Goal: Task Accomplishment & Management: Use online tool/utility

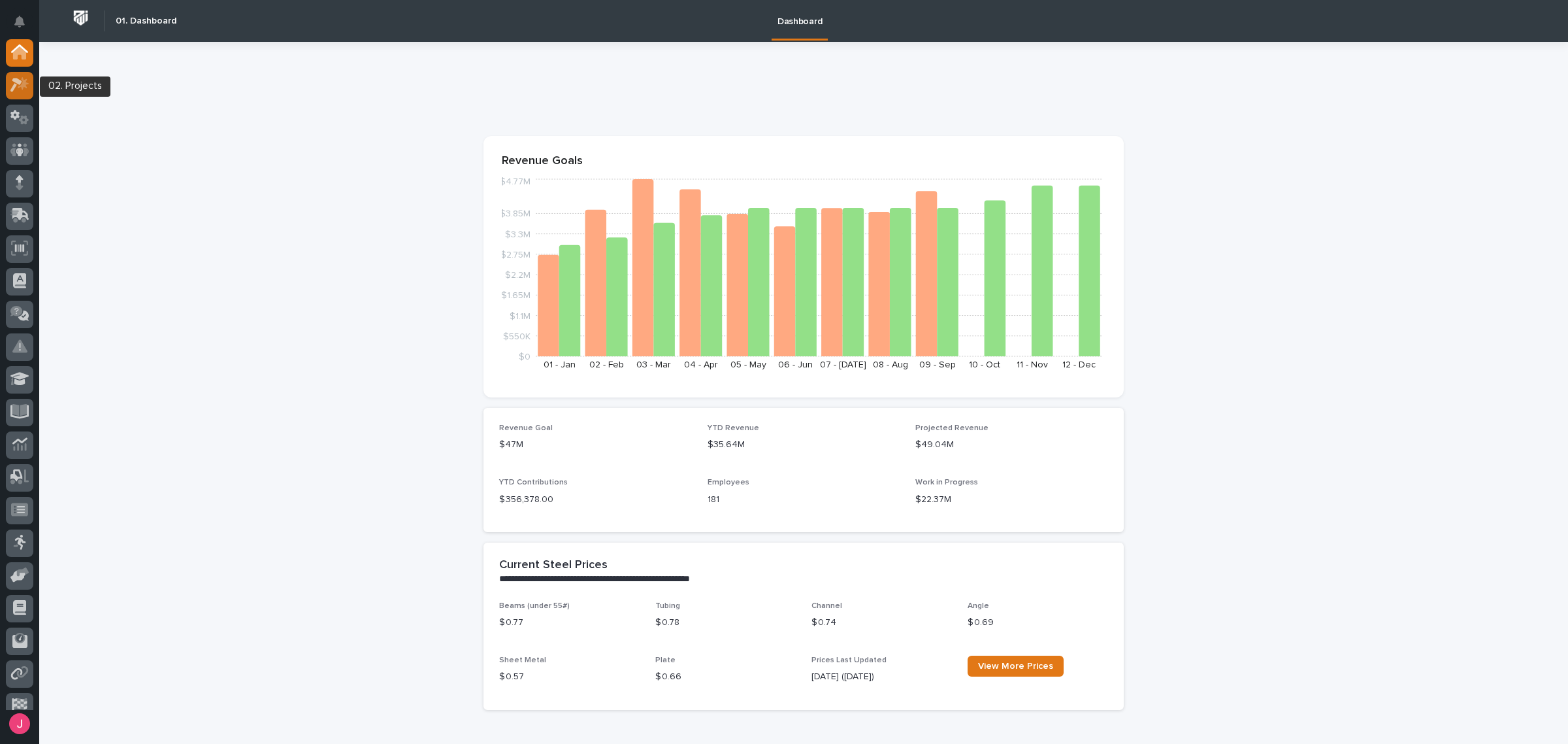
click at [26, 86] on icon at bounding box center [23, 83] width 11 height 13
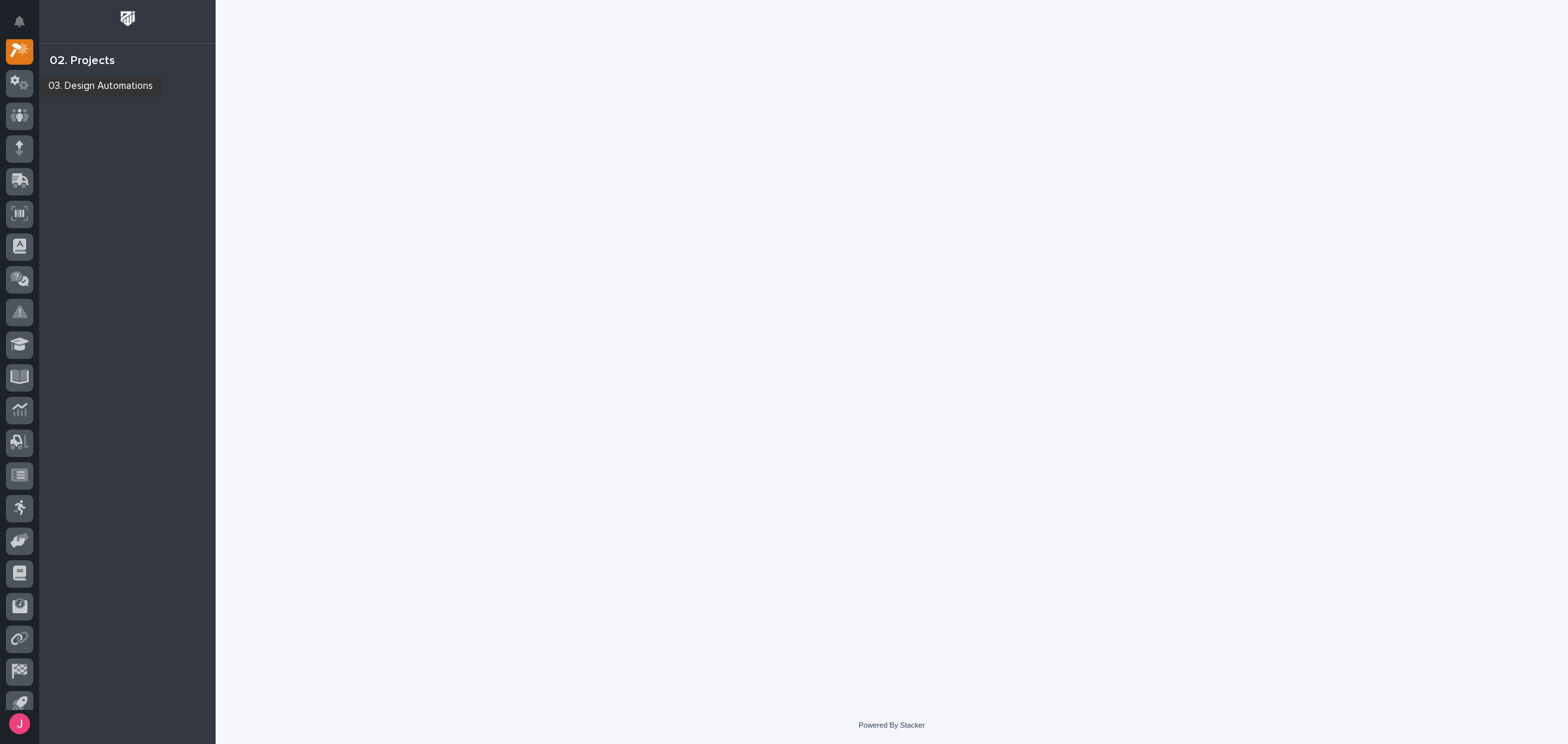
scroll to position [32, 0]
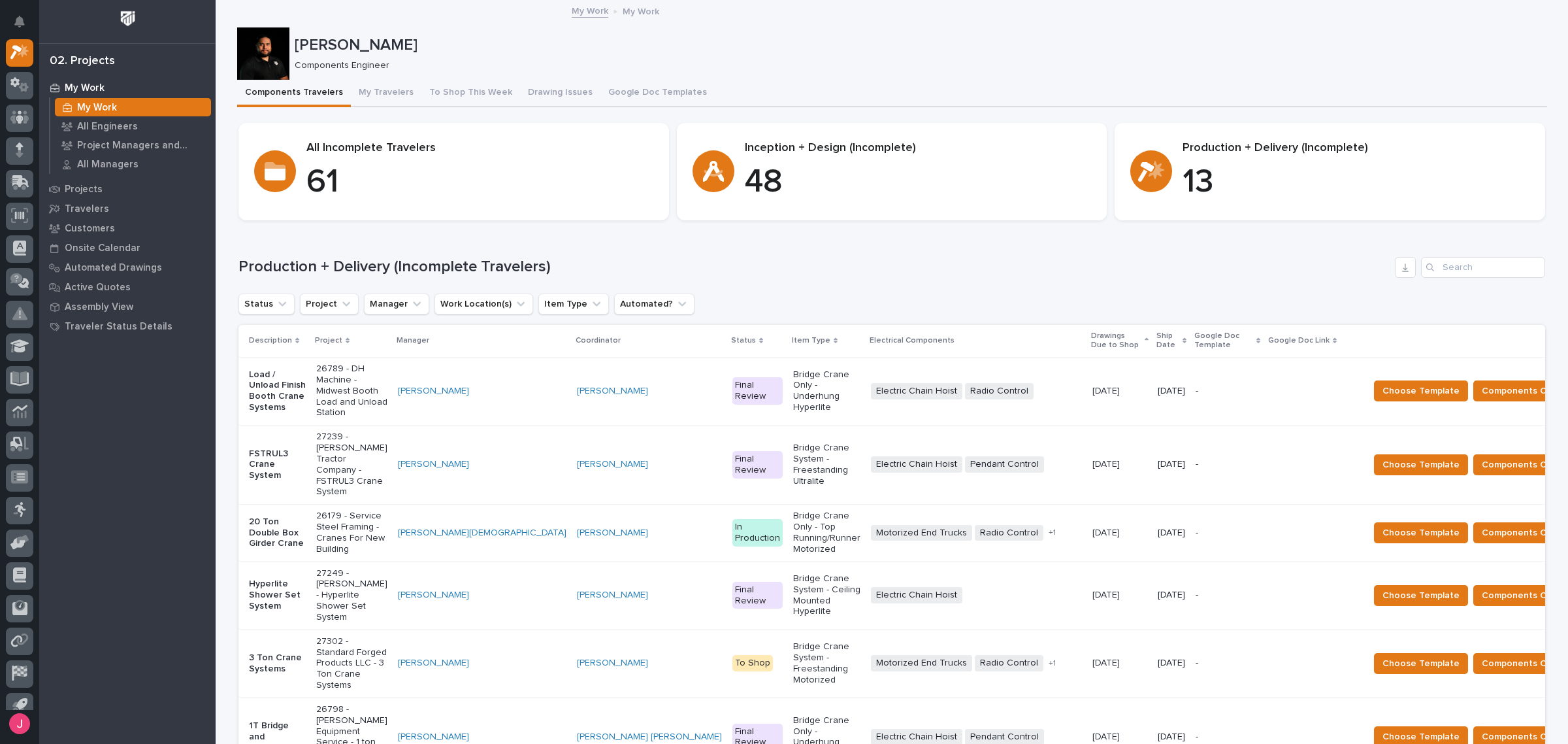
click at [1237, 265] on h1 "Production + Delivery (Incomplete Travelers)" at bounding box center [813, 266] width 1151 height 19
click at [1082, 58] on div "Components Engineer" at bounding box center [915, 65] width 1242 height 14
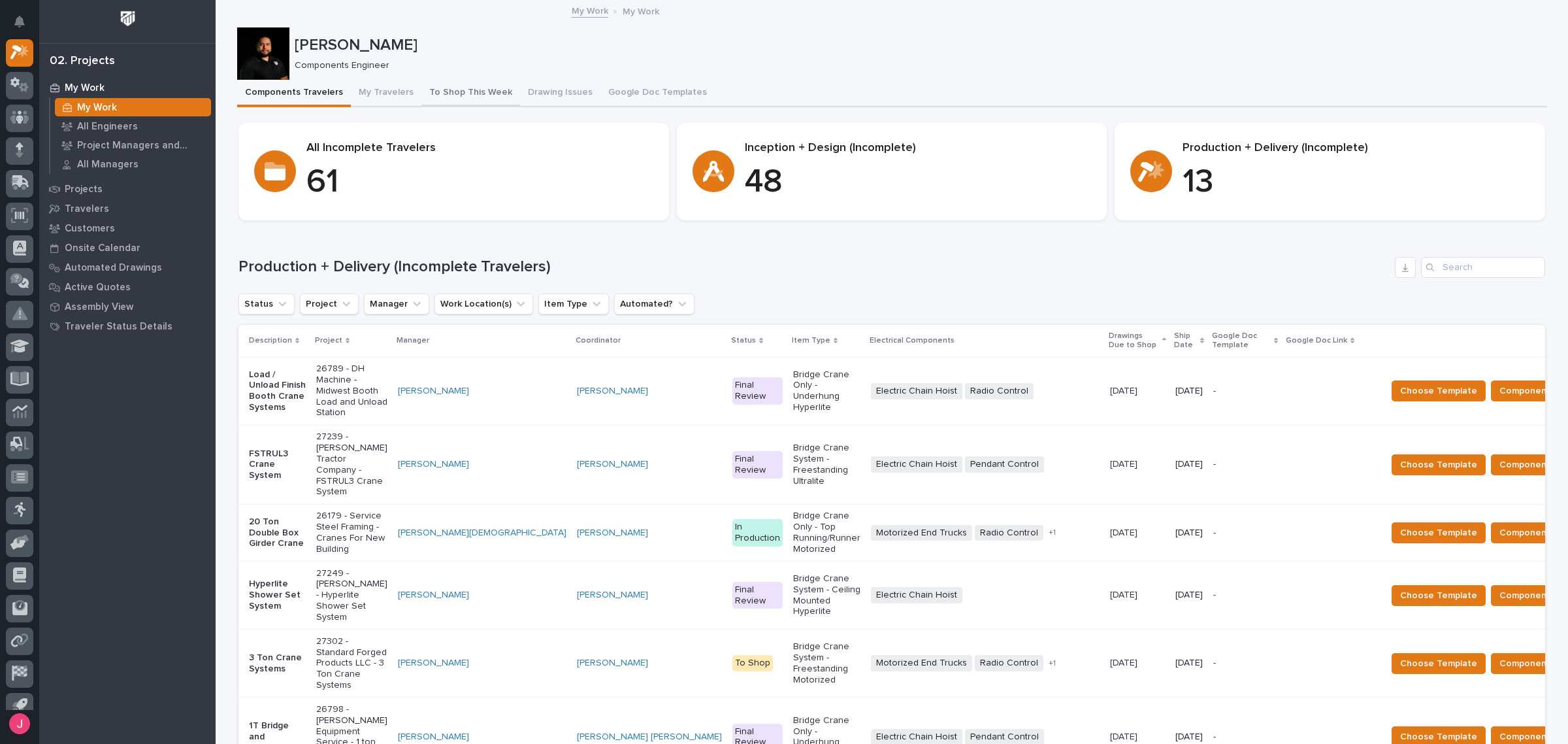
click at [456, 83] on button "To Shop This Week" at bounding box center [471, 93] width 99 height 27
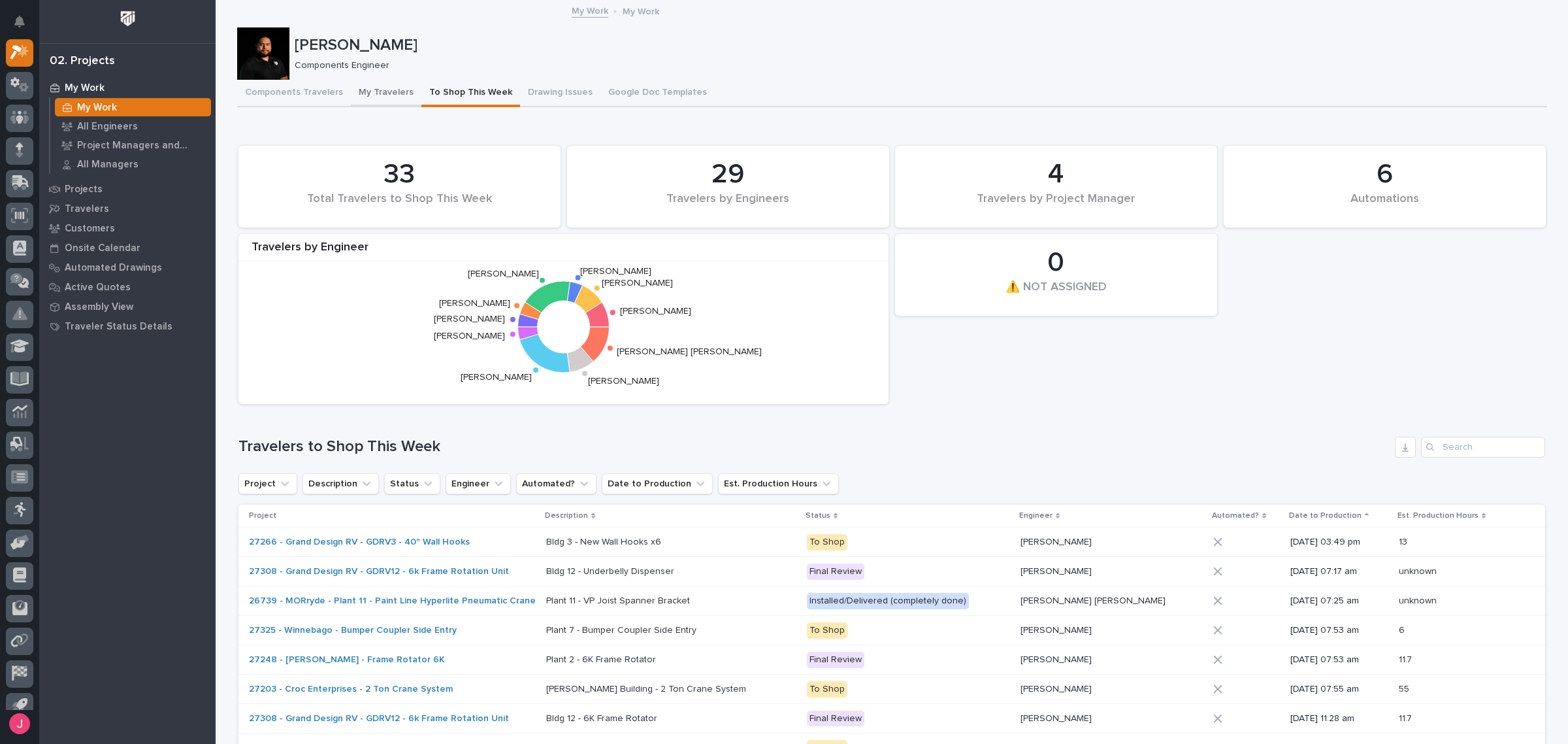
click at [357, 87] on button "My Travelers" at bounding box center [387, 93] width 71 height 27
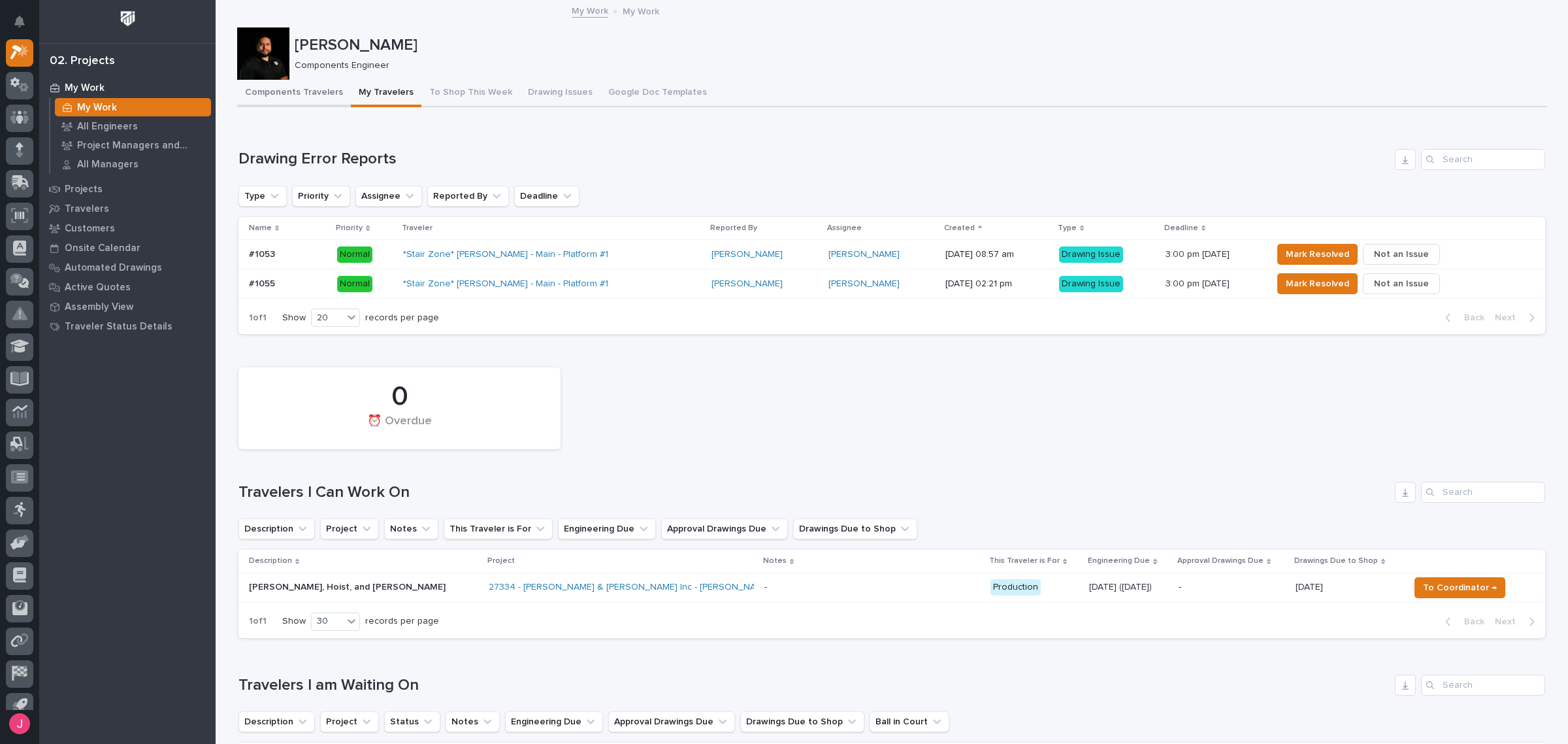
click at [256, 98] on button "Components Travelers" at bounding box center [294, 93] width 114 height 27
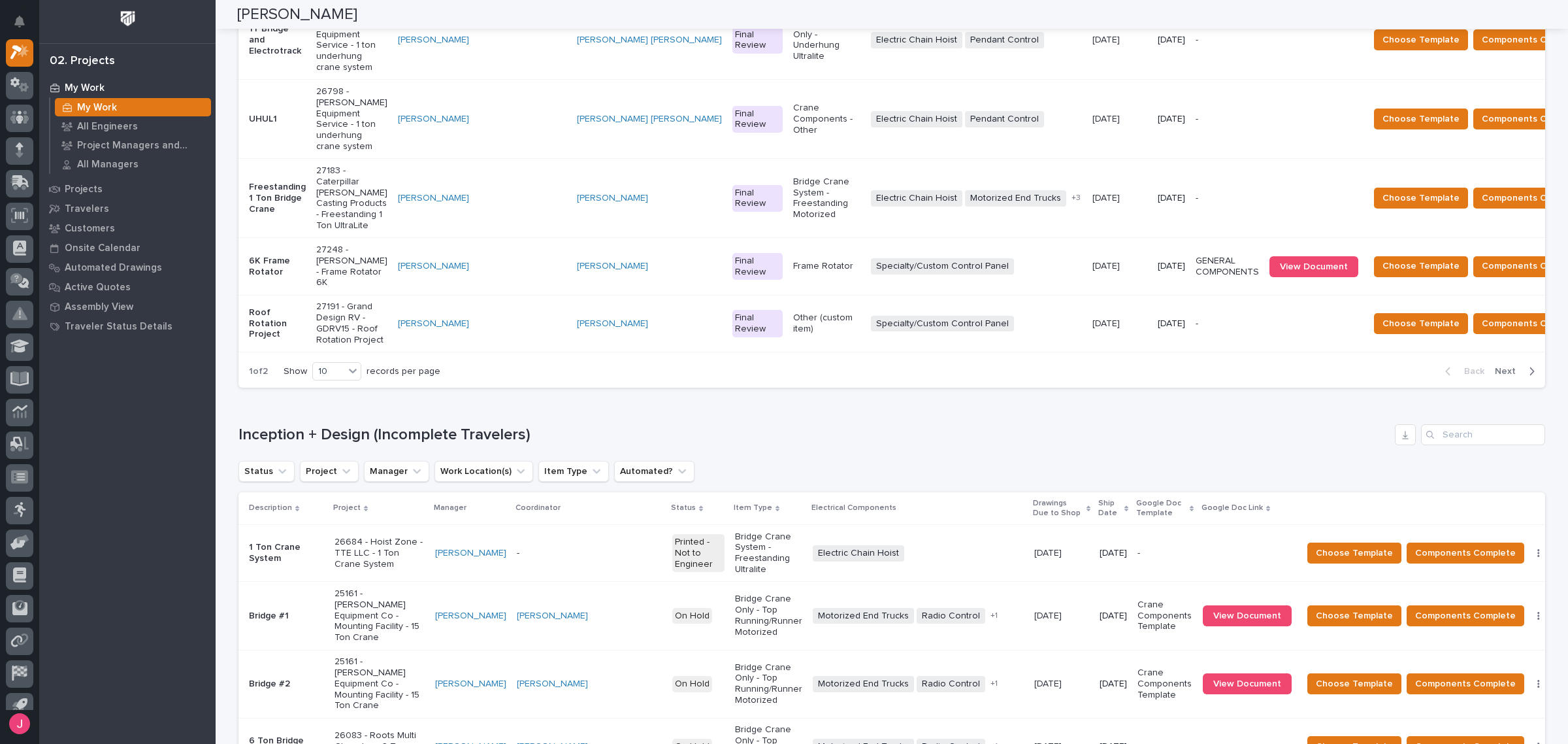
scroll to position [691, 0]
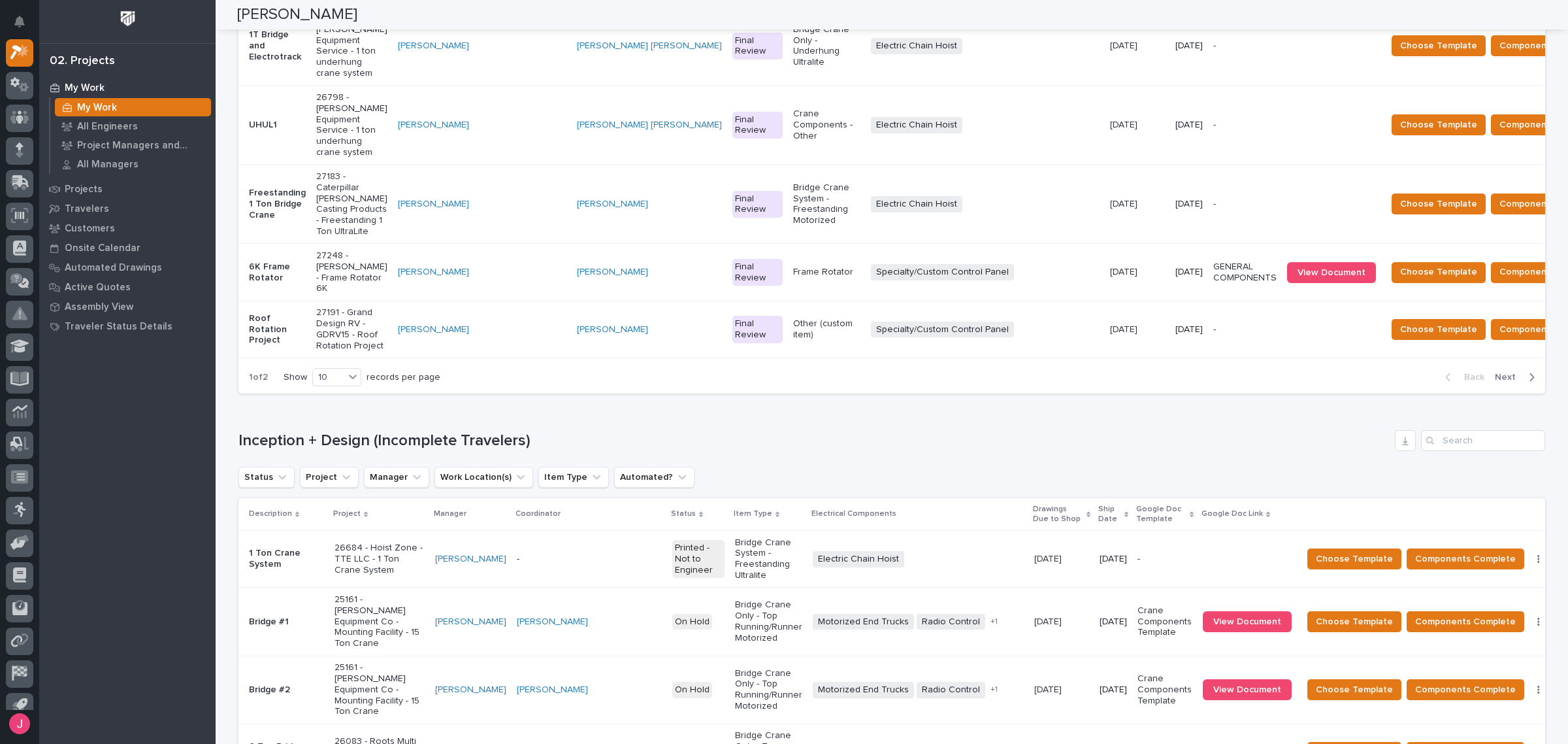
scroll to position [717, 0]
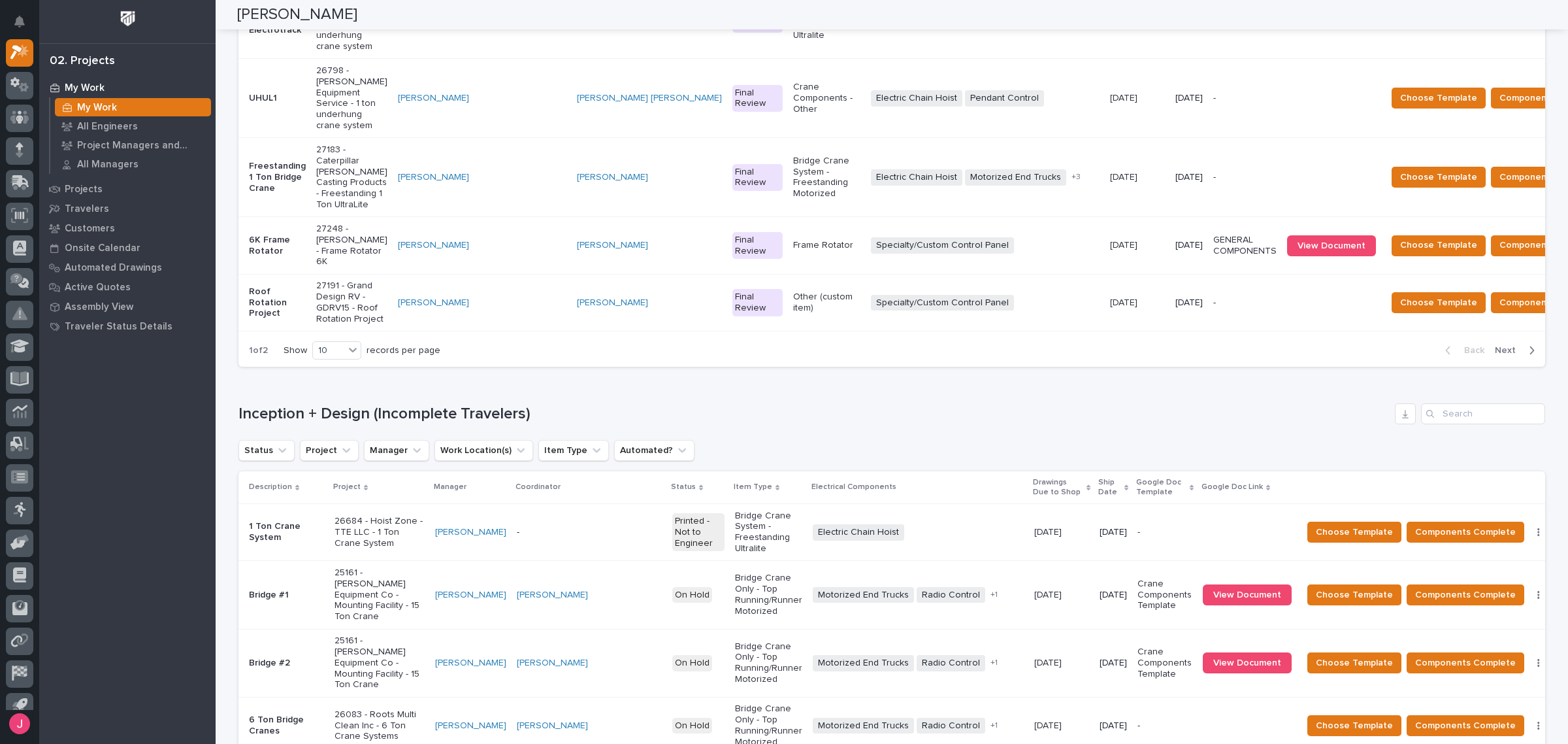
click at [270, 287] on p "Roof Rotation Project" at bounding box center [278, 302] width 57 height 32
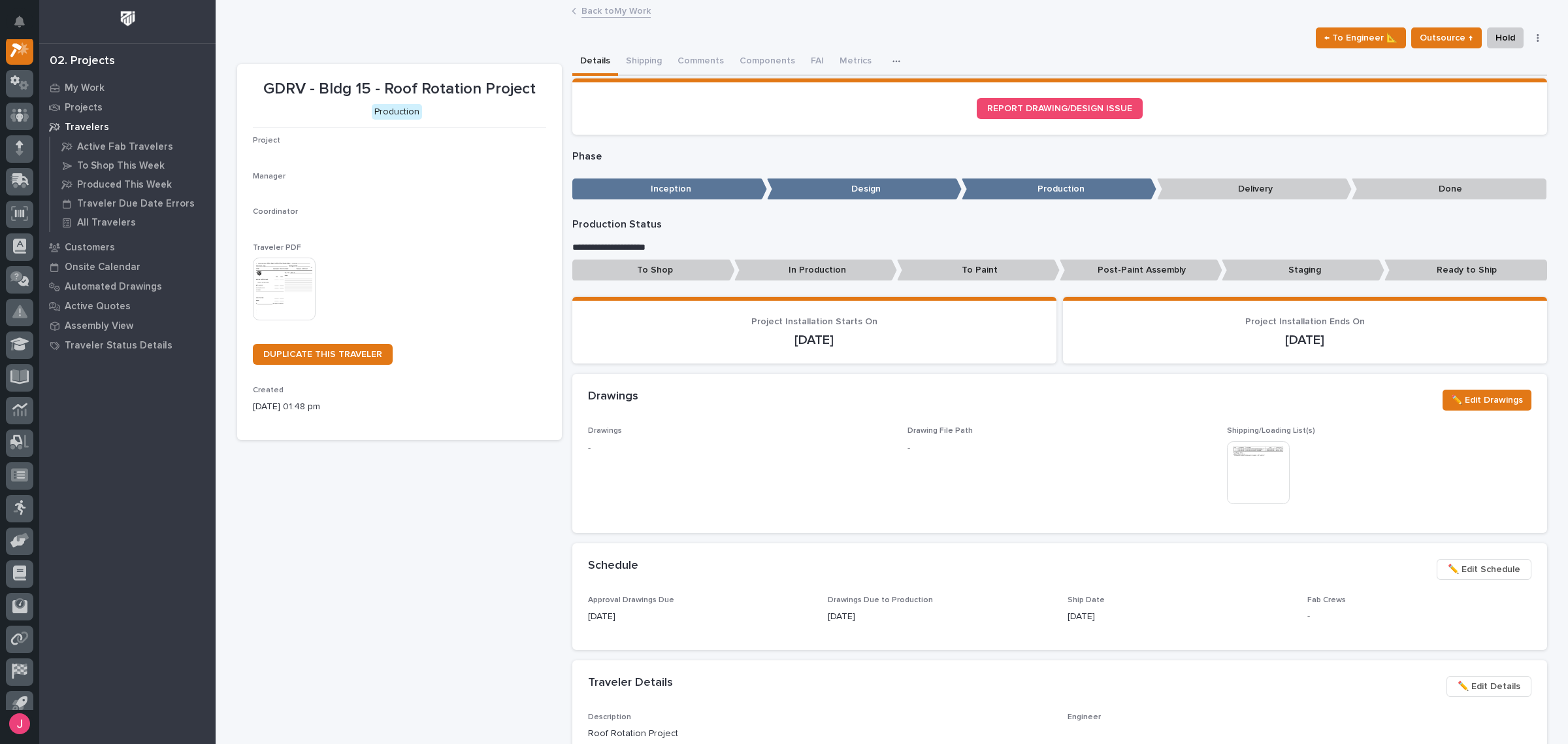
scroll to position [32, 0]
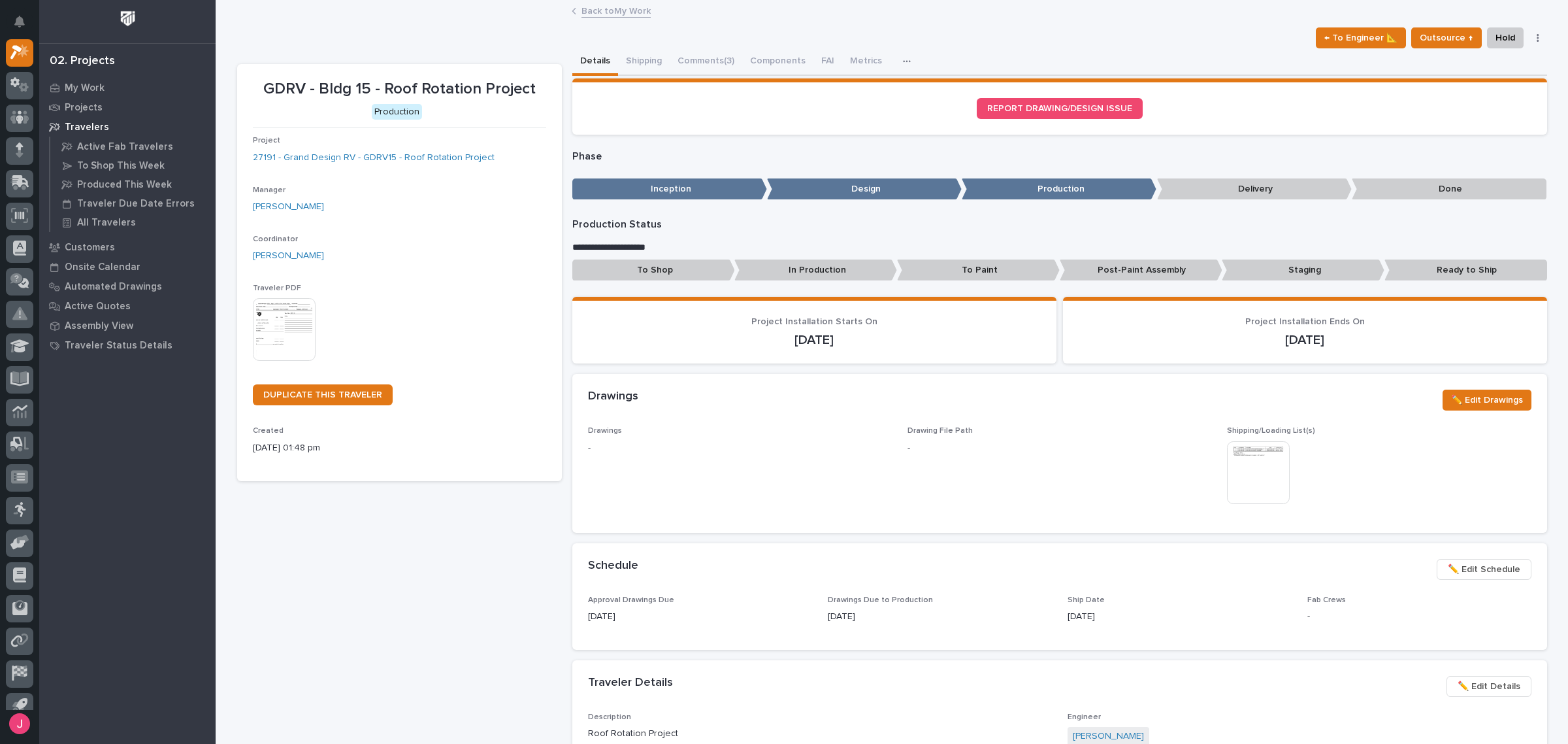
click at [253, 334] on img at bounding box center [285, 330] width 63 height 63
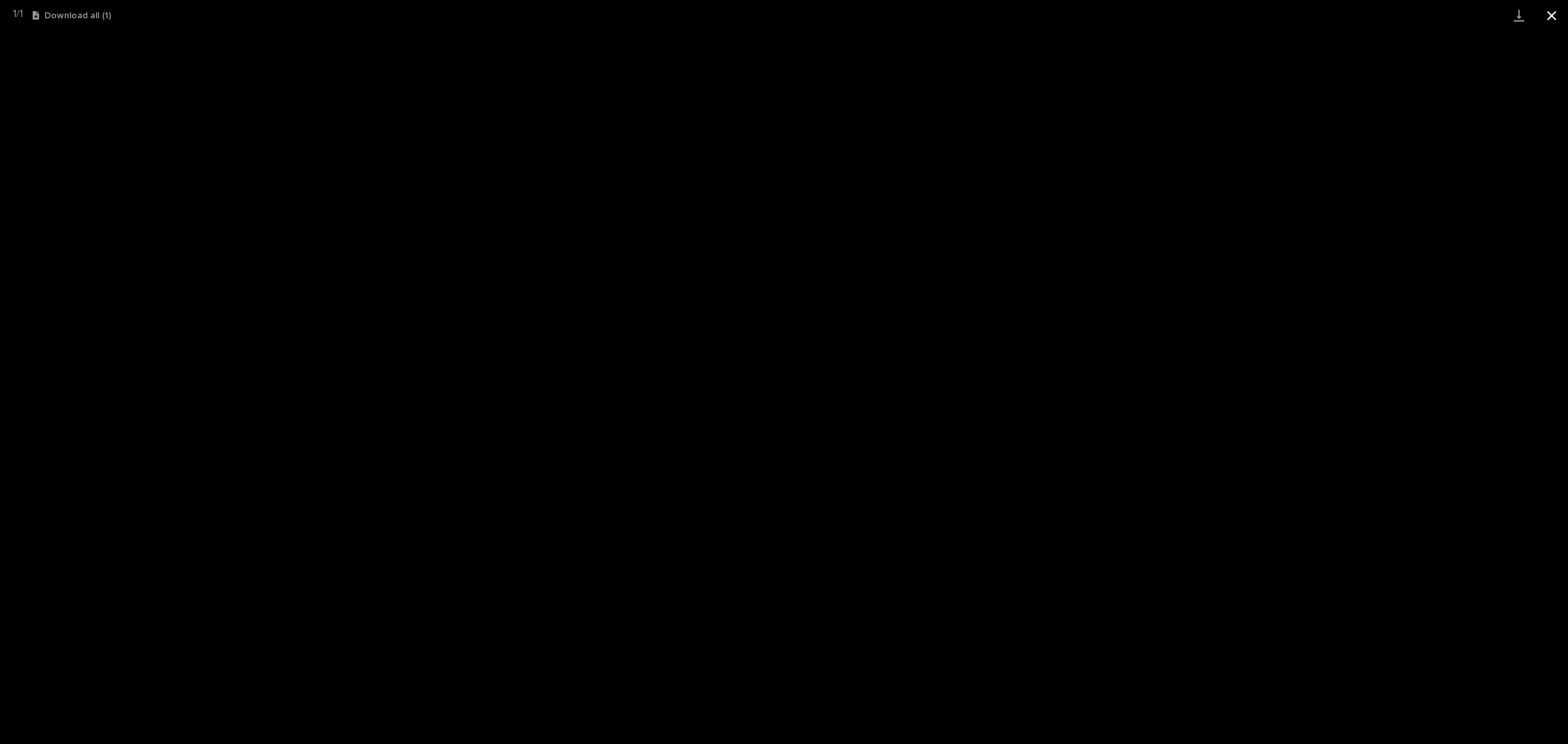
click at [1552, 10] on button "Close gallery" at bounding box center [1551, 15] width 32 height 30
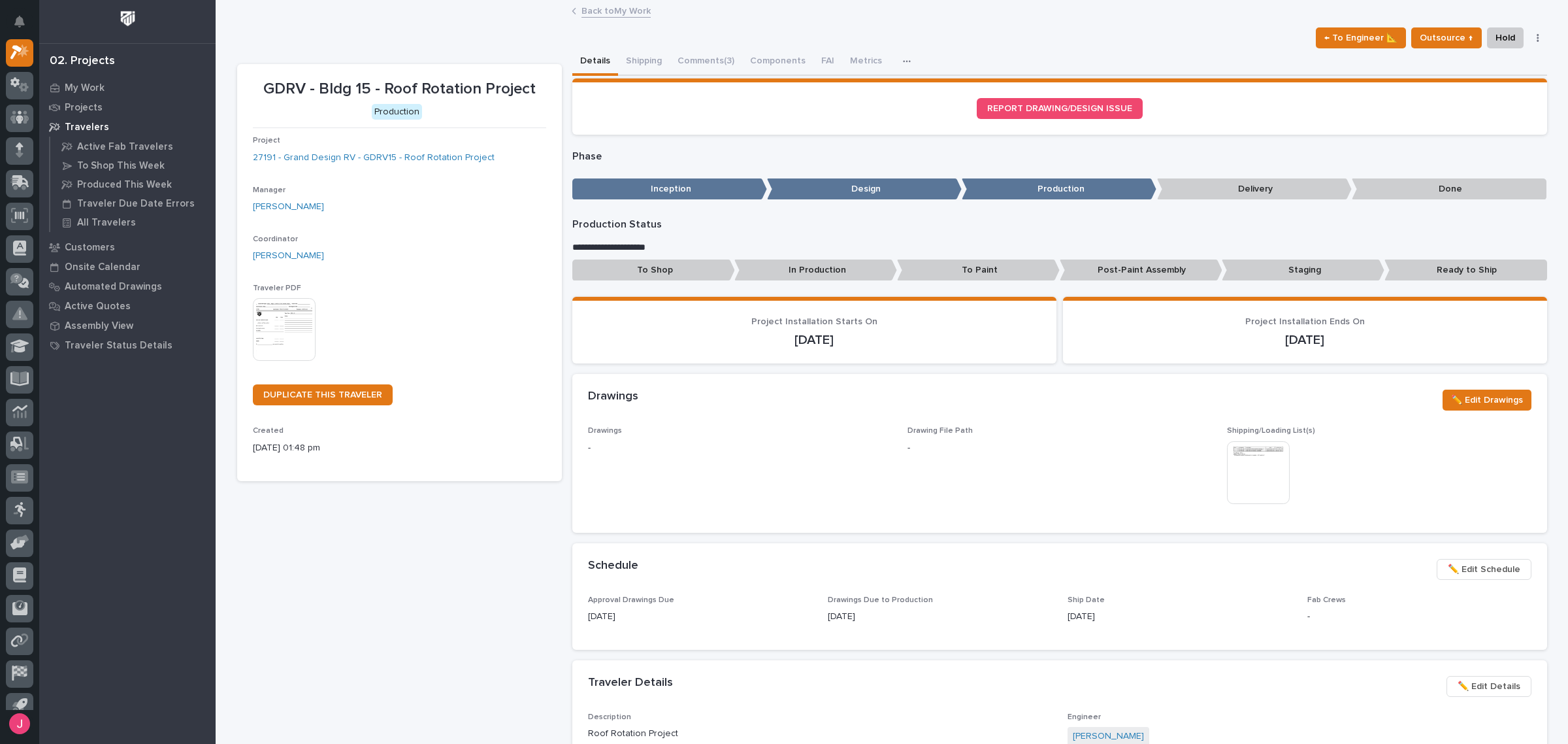
click at [586, 10] on link "Back to My Work" at bounding box center [616, 10] width 70 height 15
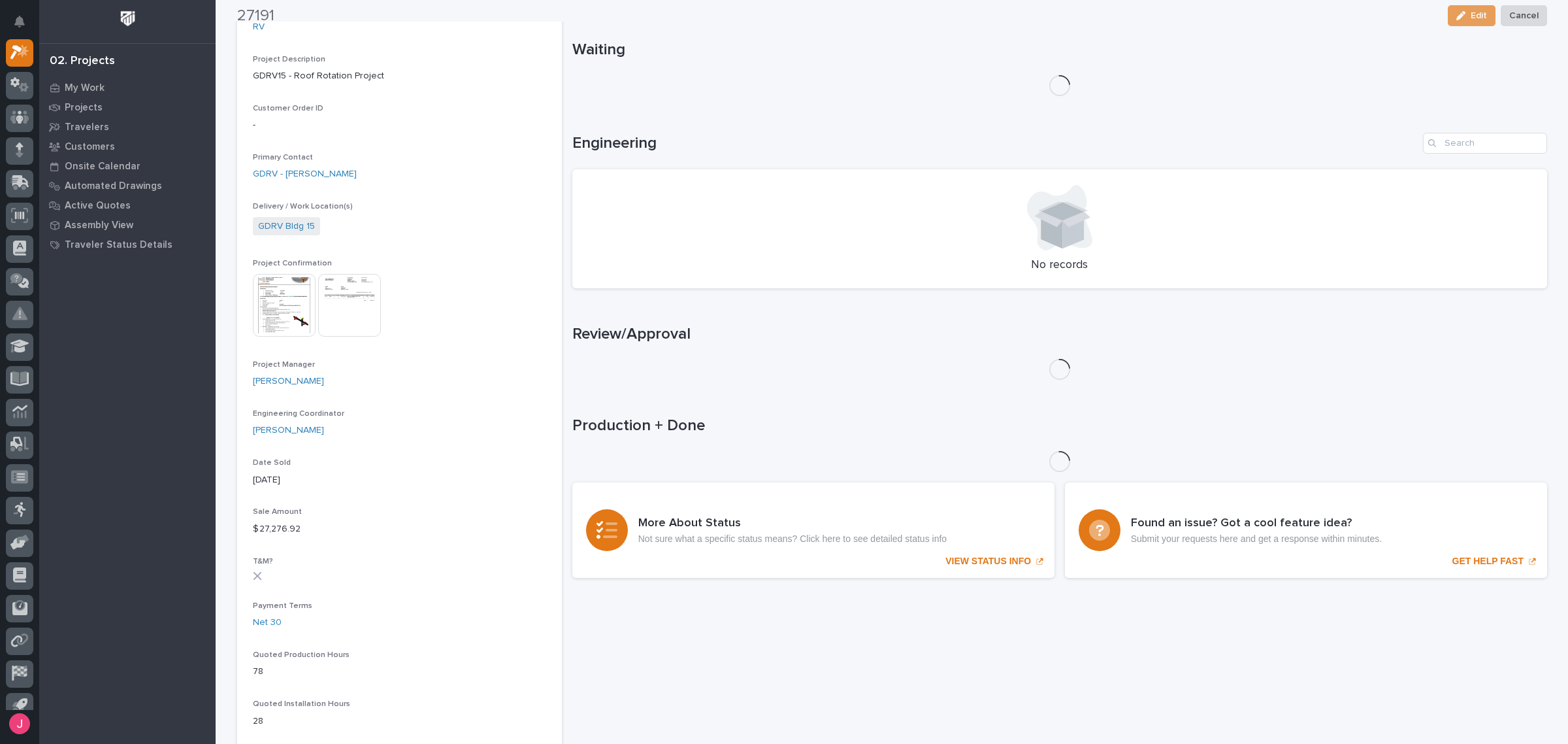
scroll to position [327, 0]
click at [281, 302] on img at bounding box center [285, 302] width 63 height 63
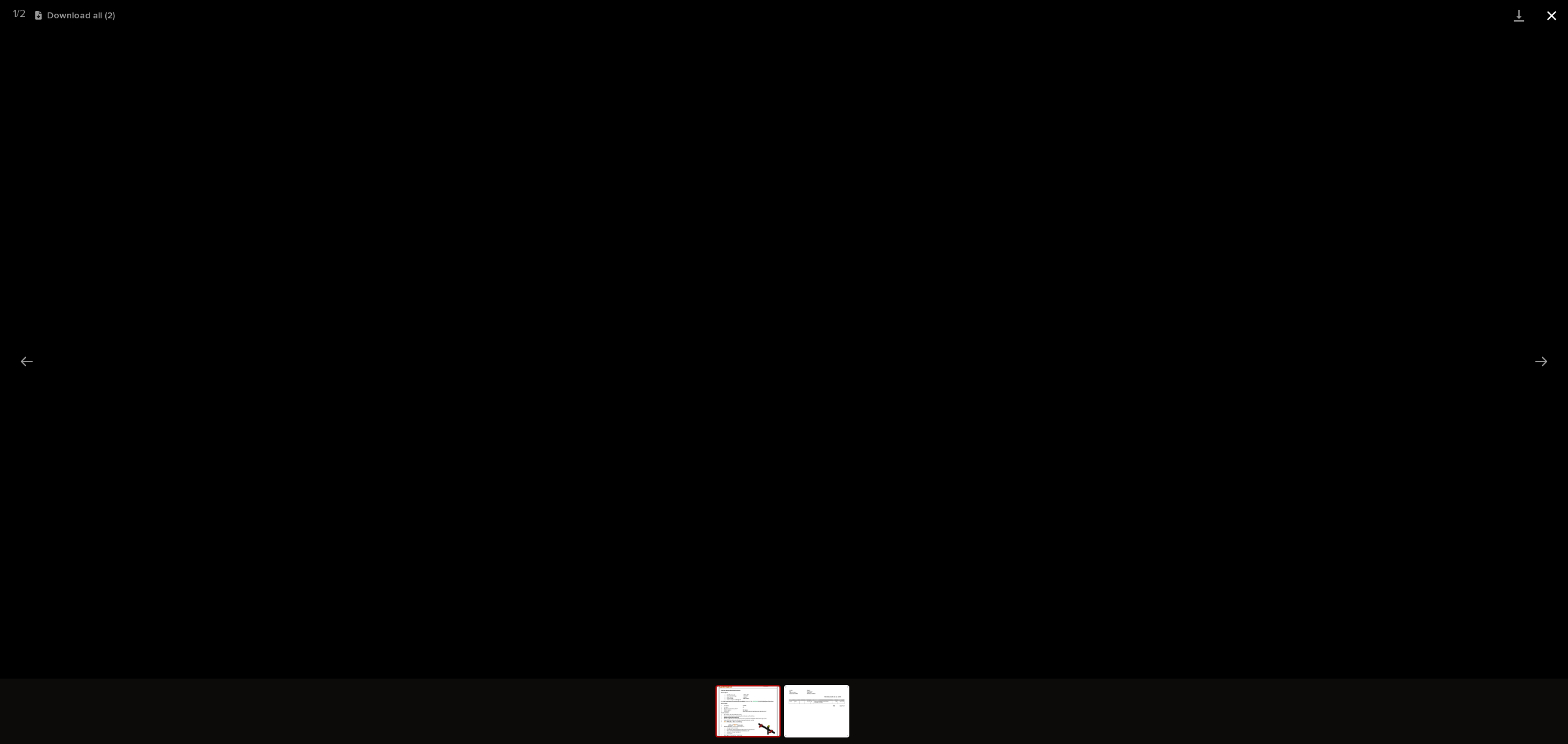
click at [1560, 10] on button "Close gallery" at bounding box center [1551, 15] width 32 height 30
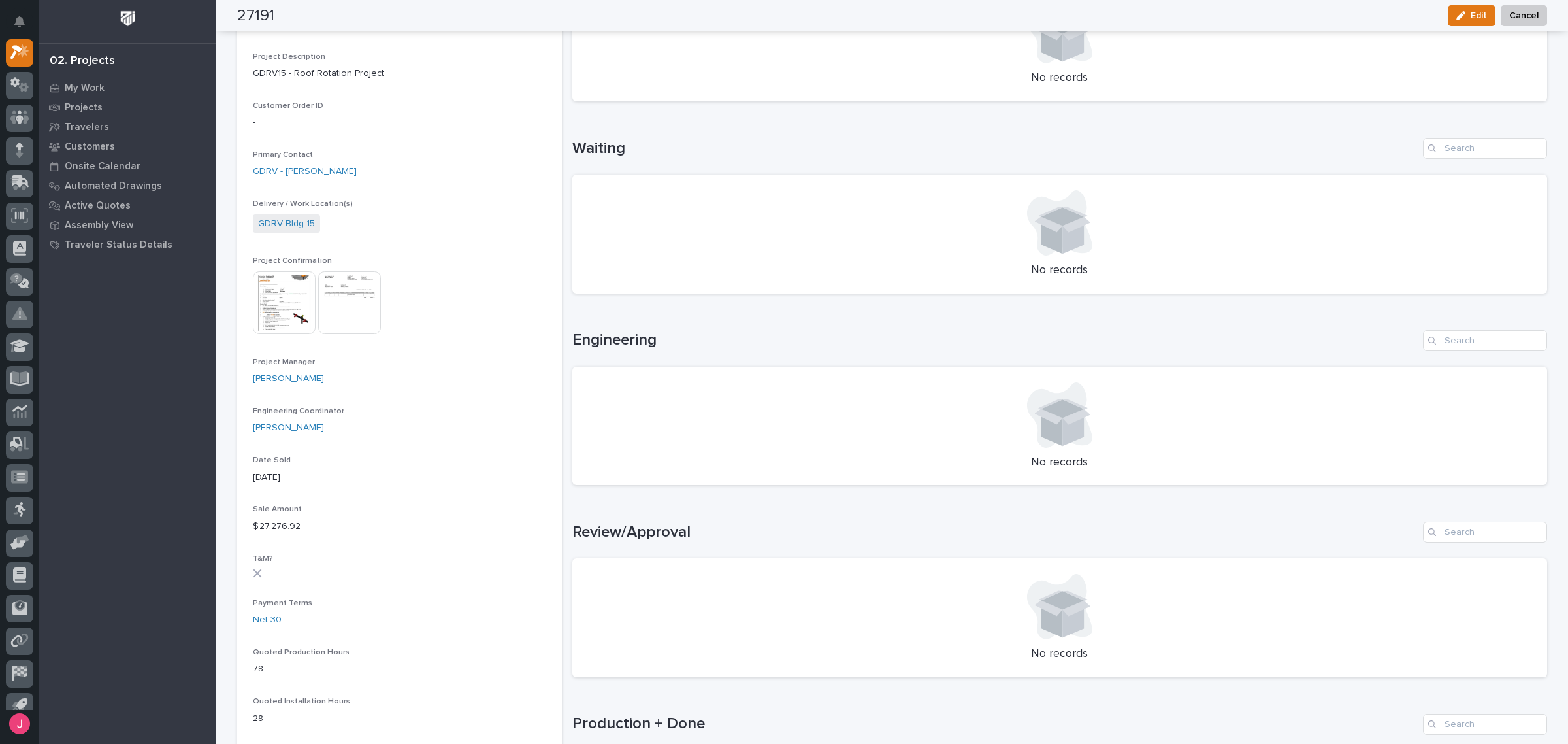
scroll to position [0, 0]
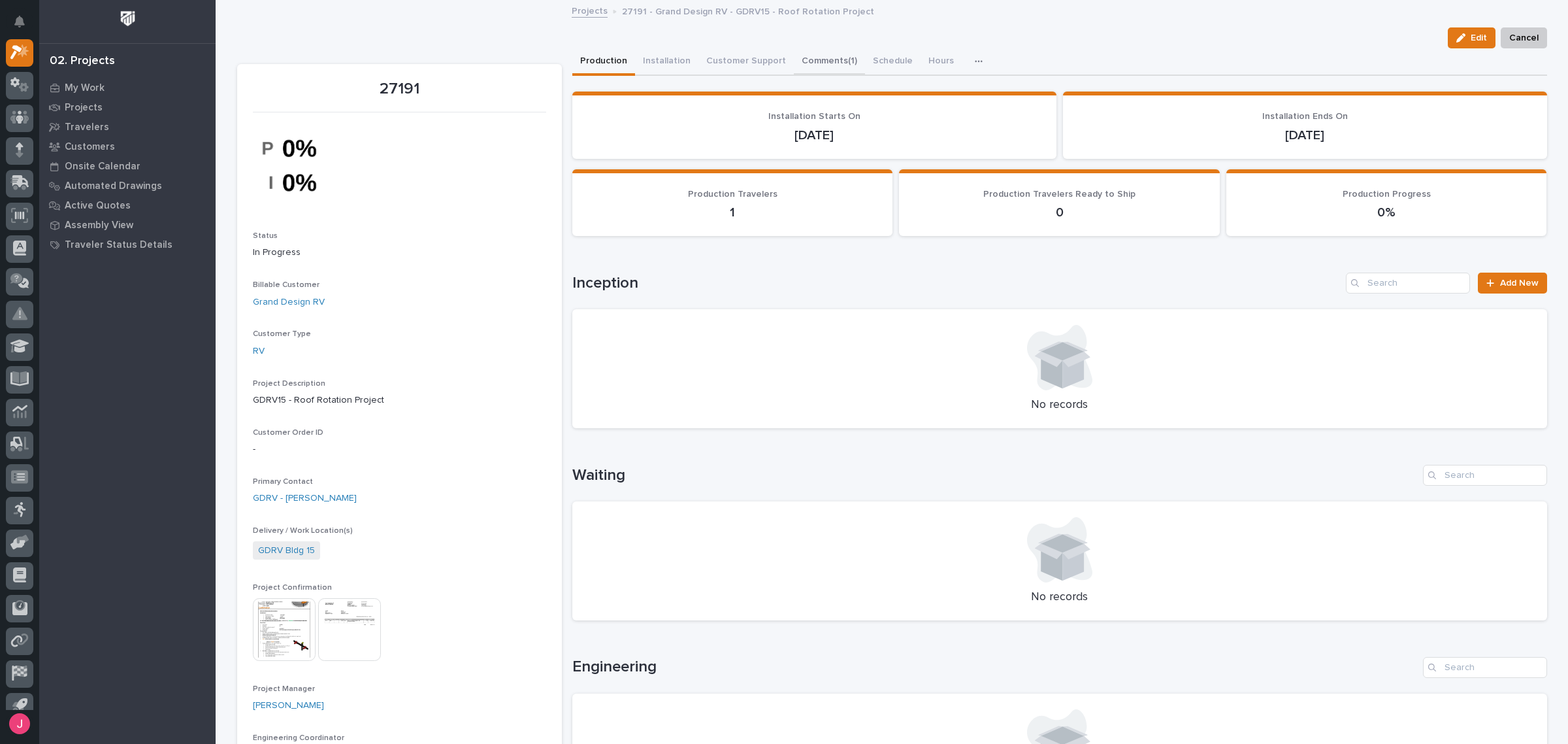
click at [812, 61] on button "Comments (1)" at bounding box center [829, 62] width 72 height 27
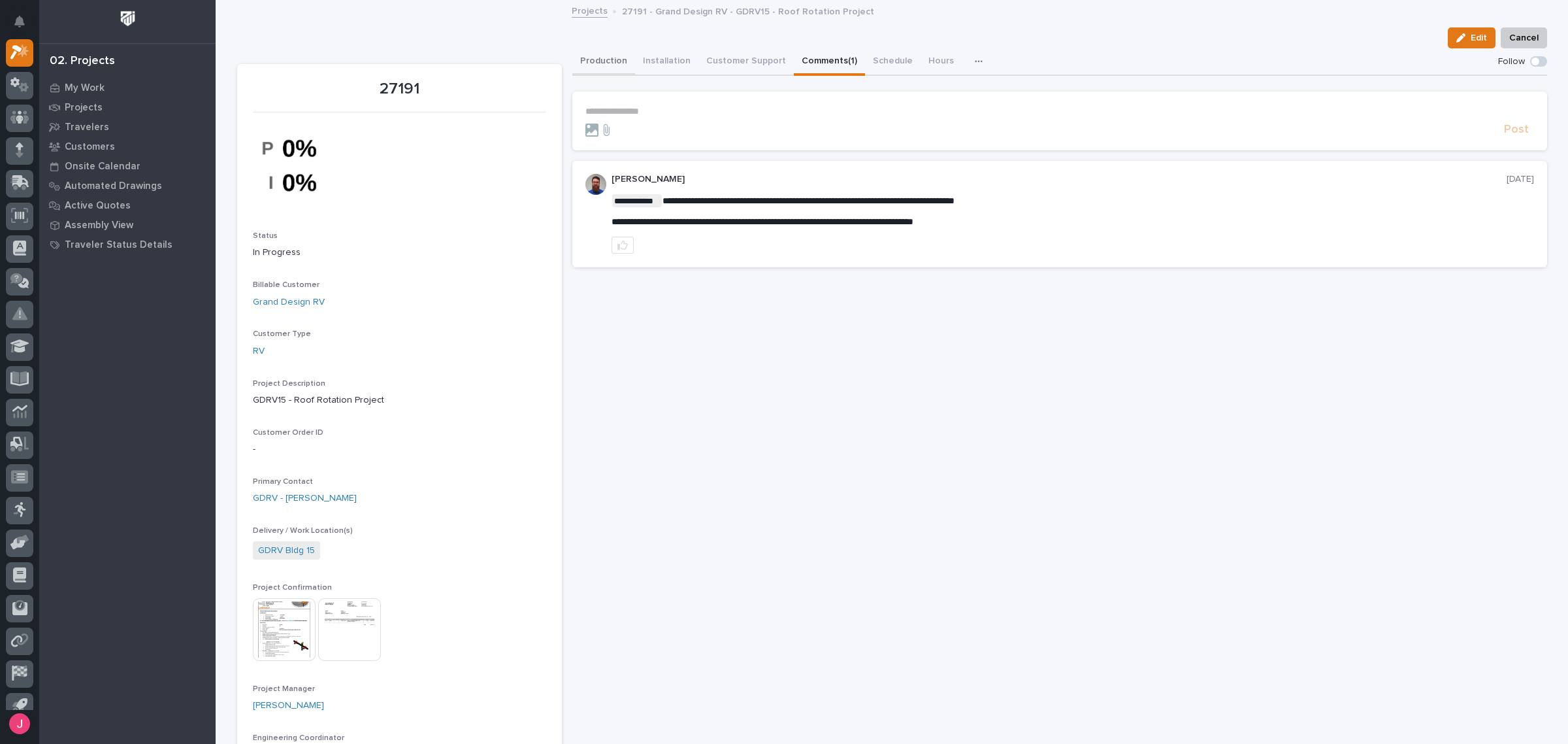
click at [592, 62] on button "Production" at bounding box center [603, 62] width 63 height 27
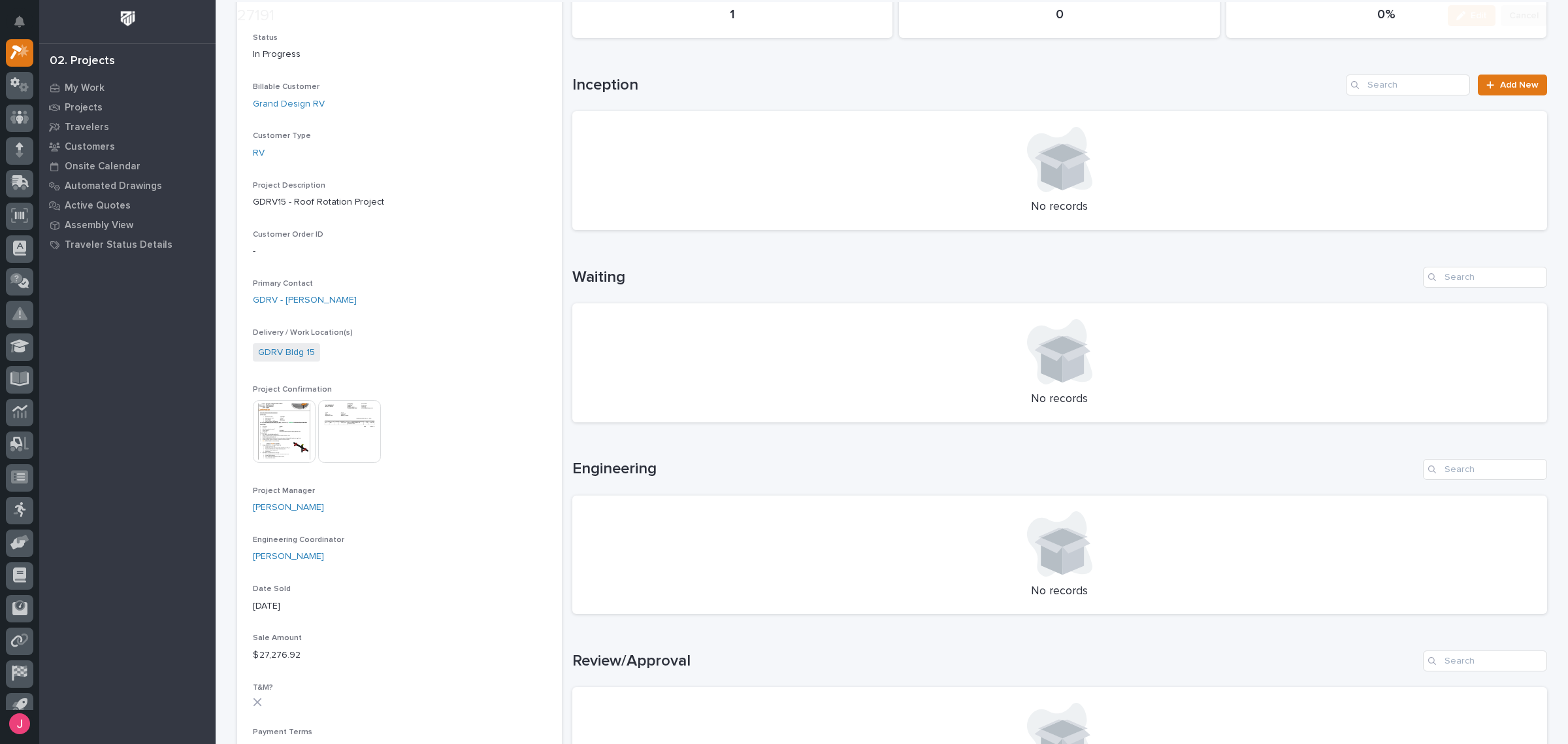
scroll to position [491, 0]
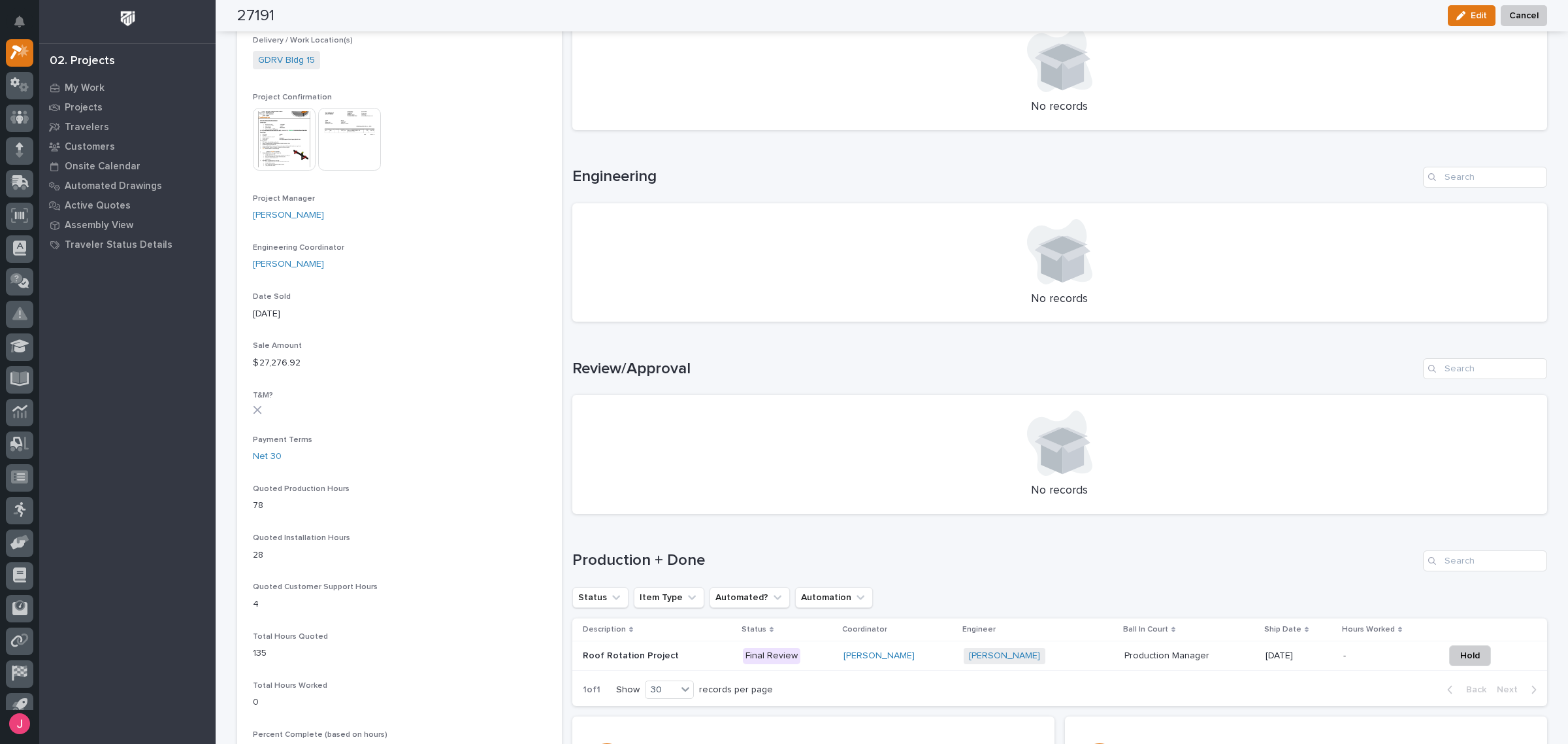
click at [347, 116] on img at bounding box center [349, 139] width 63 height 63
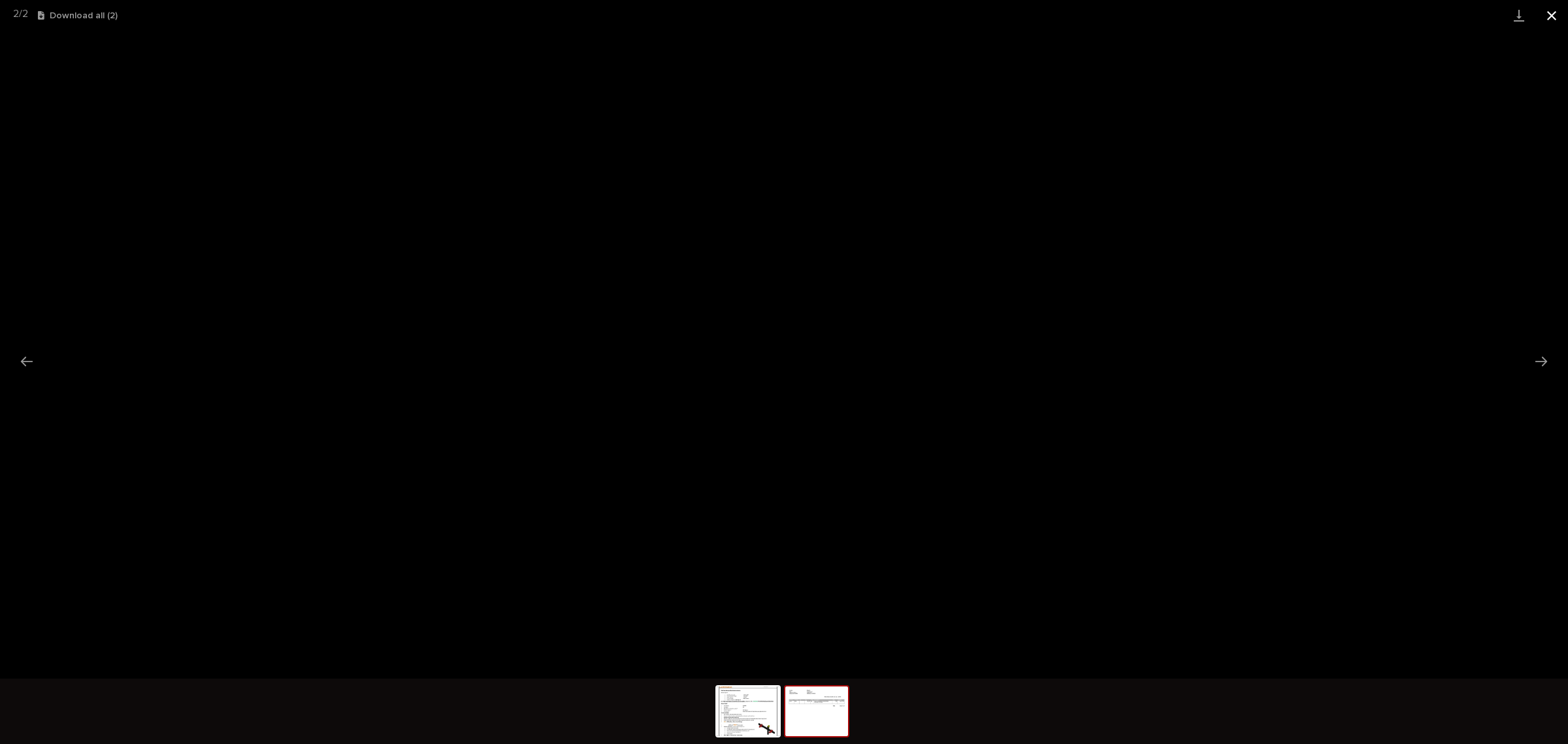
drag, startPoint x: 1542, startPoint y: 27, endPoint x: 1546, endPoint y: 21, distance: 7.2
click at [1546, 22] on button "Close gallery" at bounding box center [1551, 15] width 32 height 30
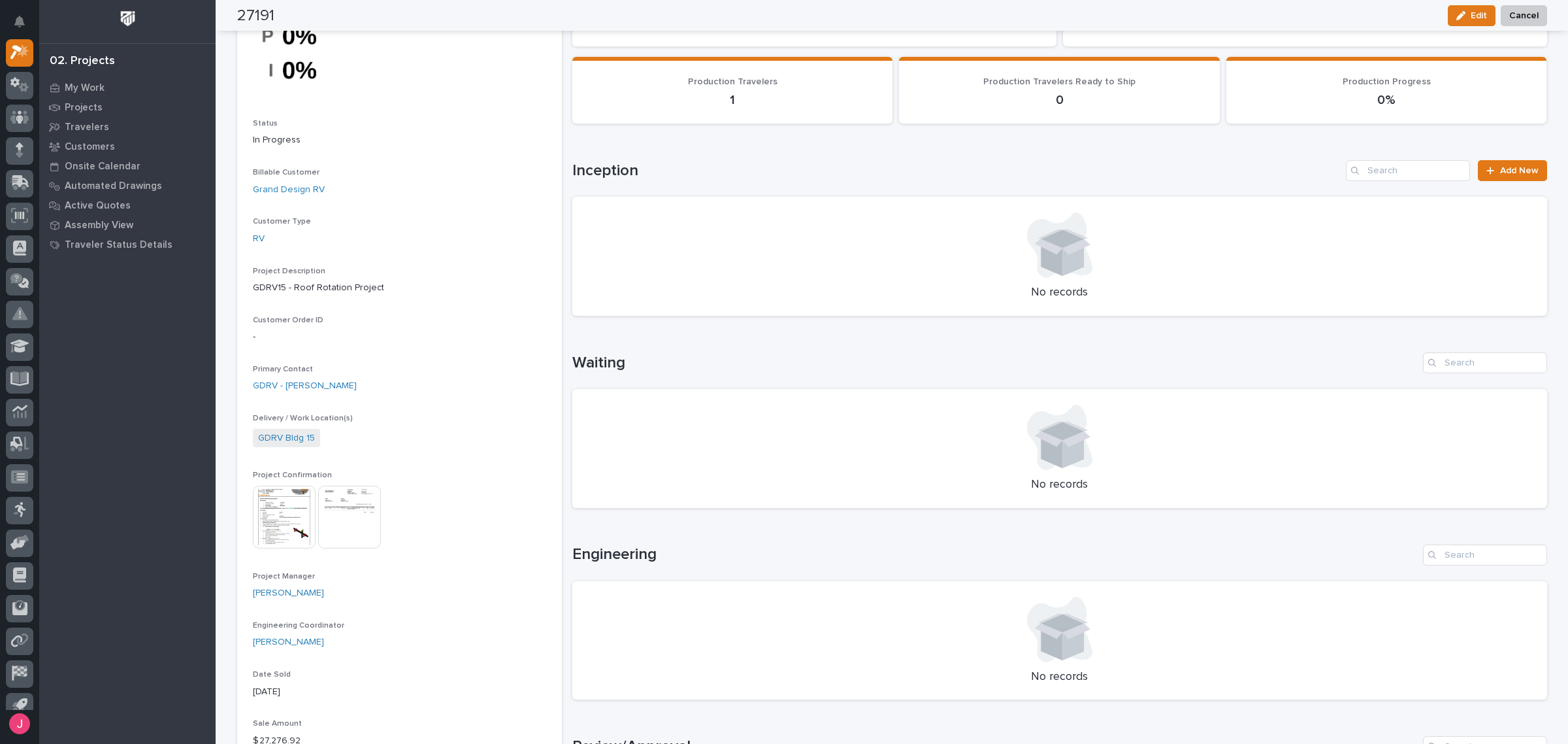
scroll to position [0, 0]
